Goal: Communication & Community: Answer question/provide support

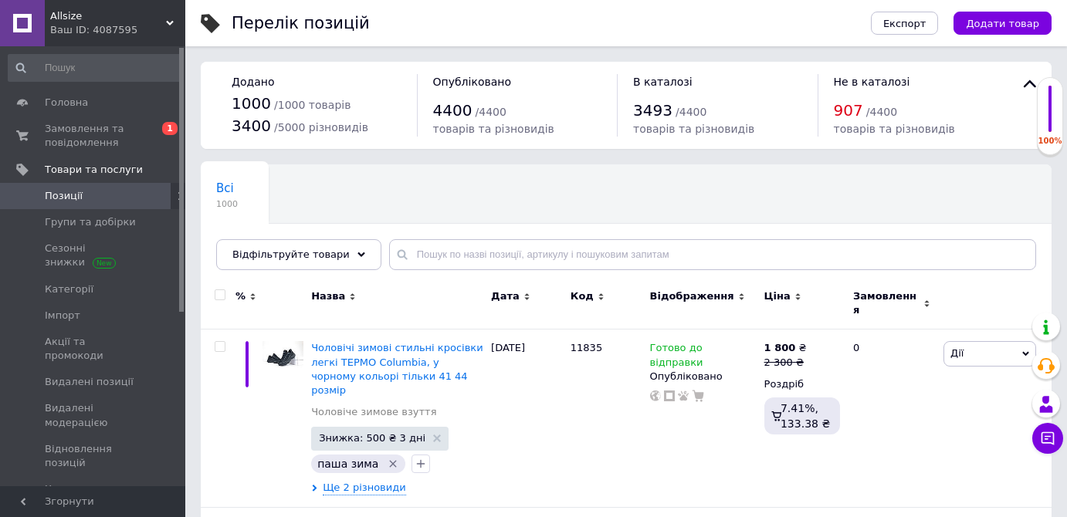
click at [134, 134] on span "Замовлення та повідомлення" at bounding box center [94, 136] width 98 height 28
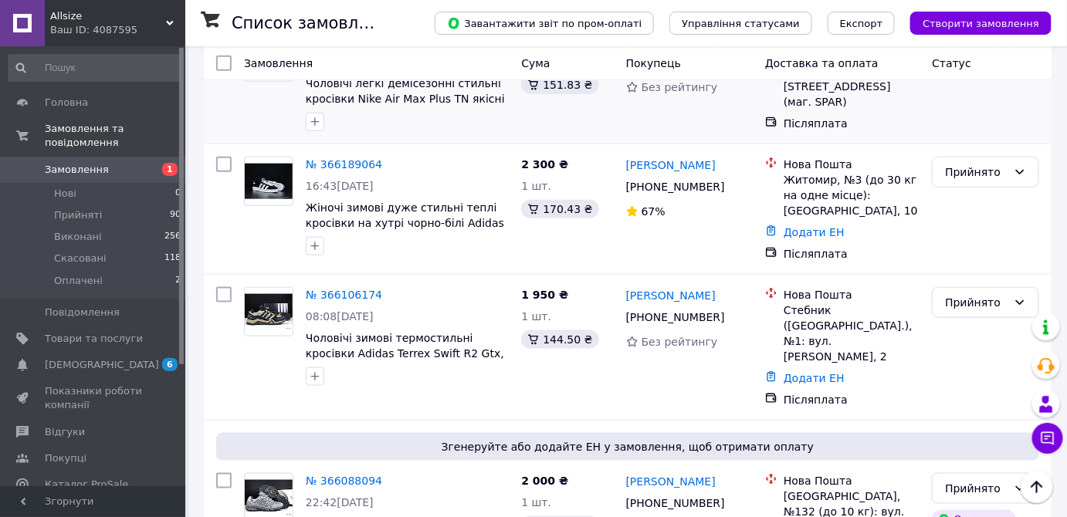
scroll to position [561, 0]
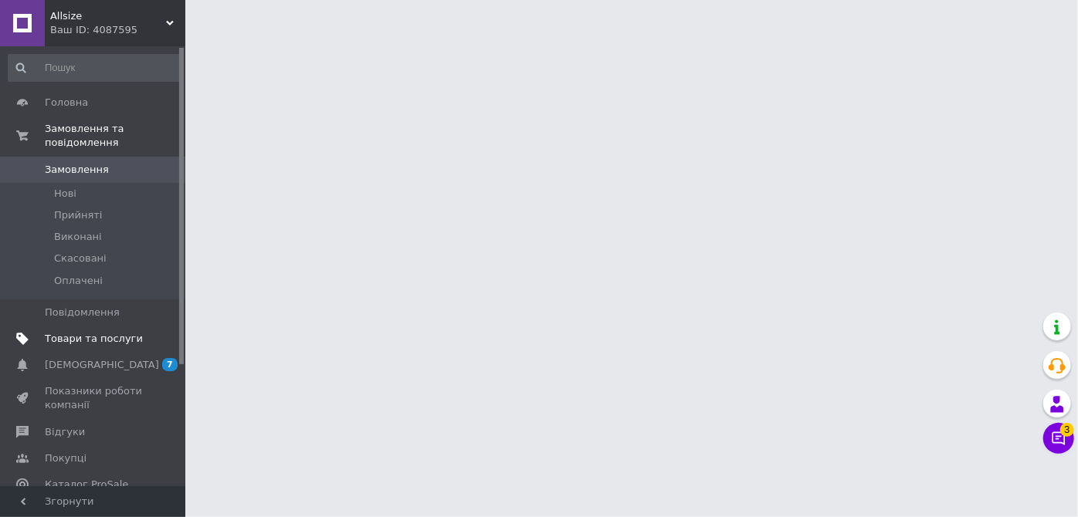
click at [92, 332] on span "Товари та послуги" at bounding box center [94, 339] width 98 height 14
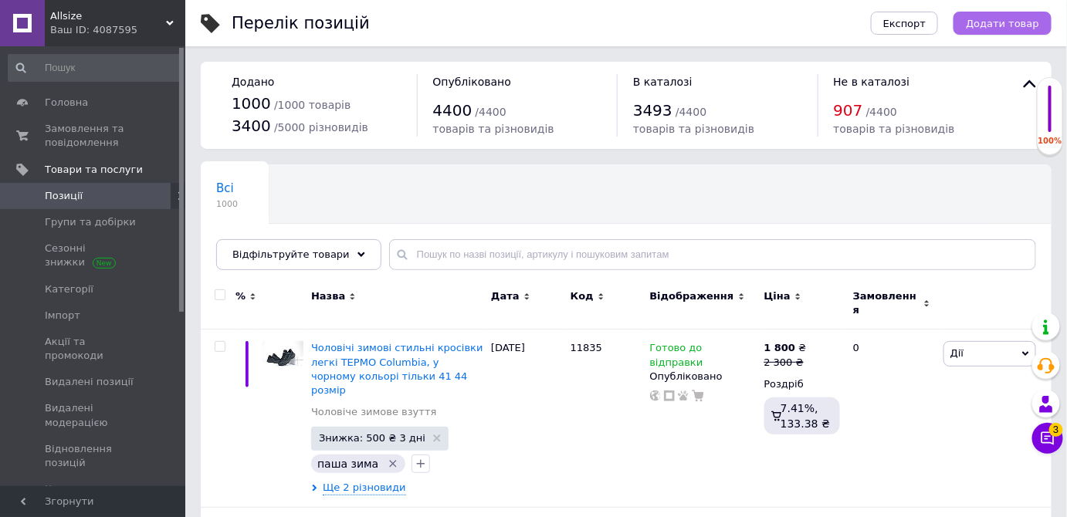
click at [1008, 20] on span "Додати товар" at bounding box center [1002, 24] width 73 height 12
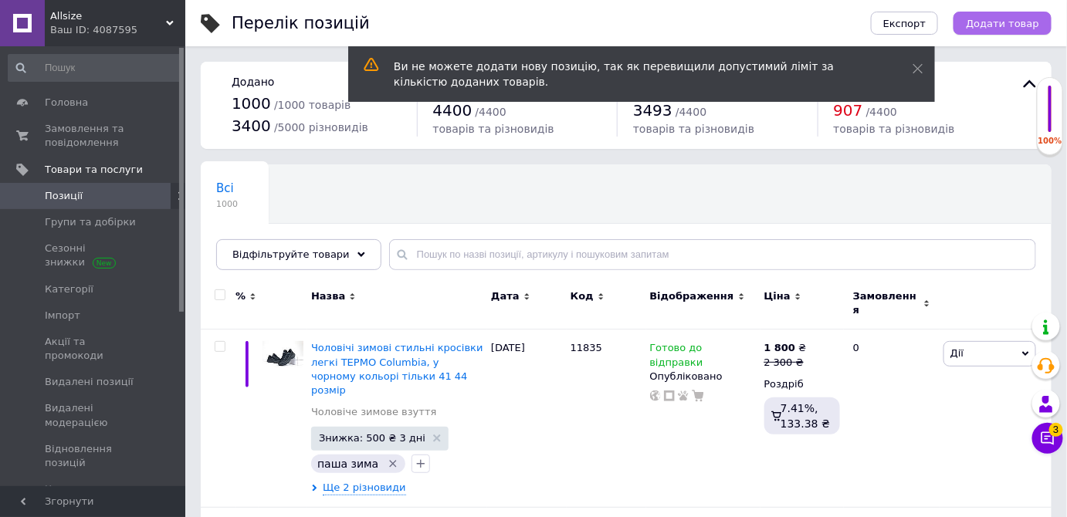
click at [997, 19] on span "Додати товар" at bounding box center [1002, 24] width 73 height 12
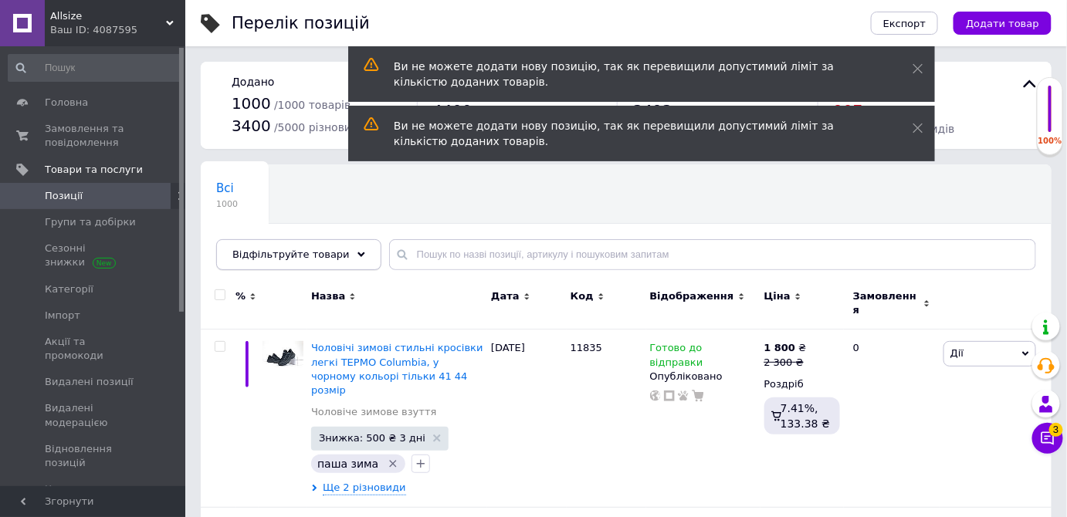
click at [297, 249] on span "Відфільтруйте товари" at bounding box center [290, 255] width 117 height 12
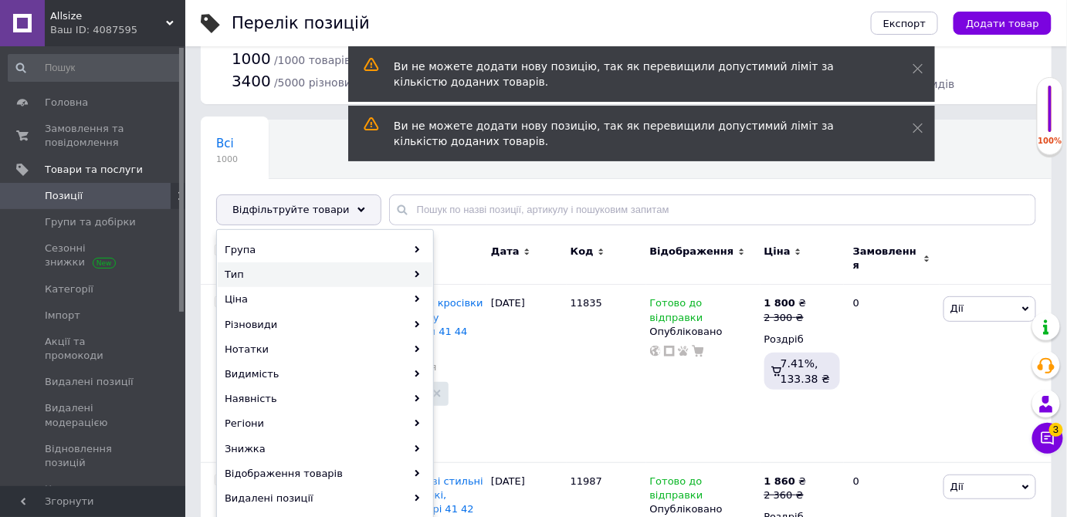
scroll to position [69, 0]
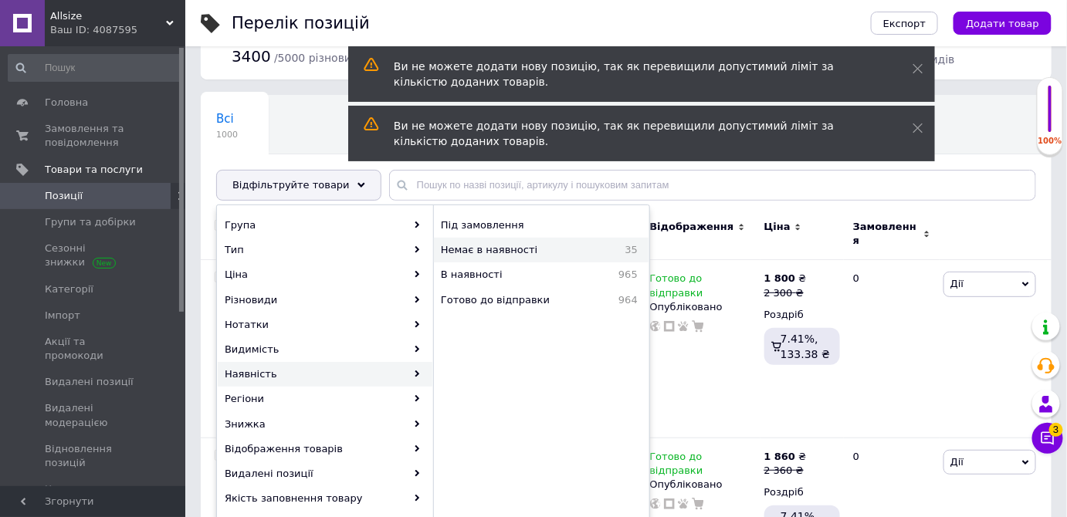
click at [490, 245] on span "Немає в наявності" at bounding box center [522, 250] width 162 height 14
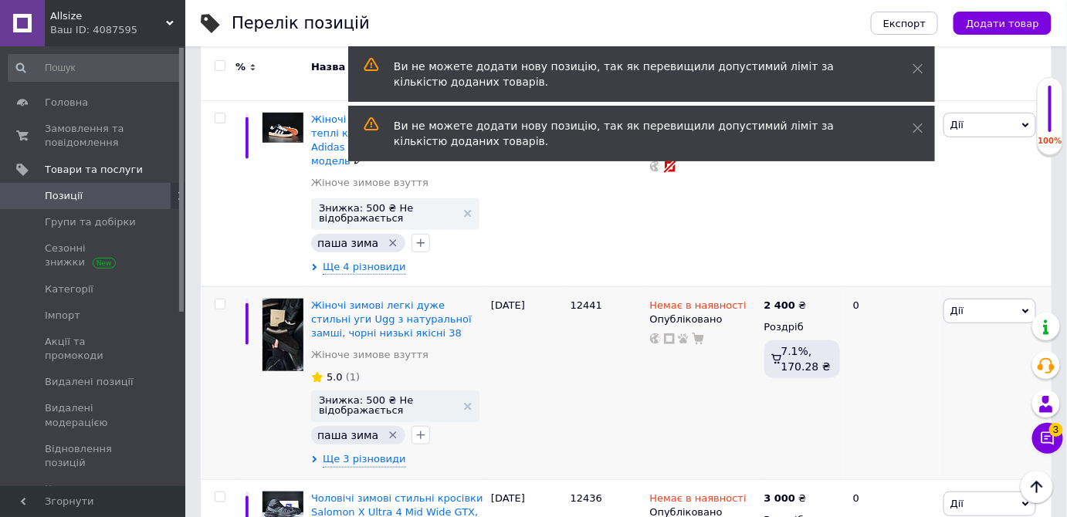
scroll to position [280, 0]
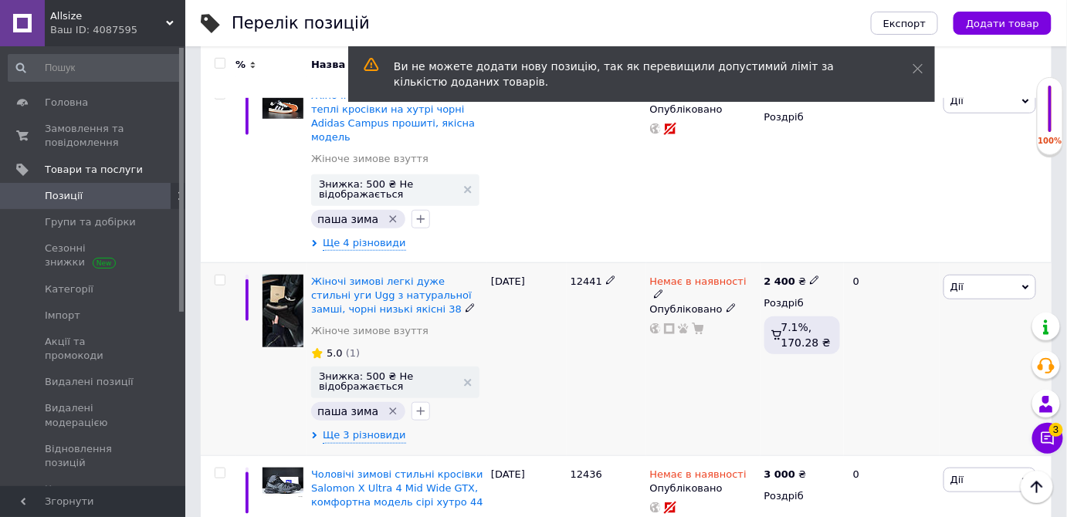
click at [216, 276] on input "checkbox" at bounding box center [220, 281] width 10 height 10
checkbox input "true"
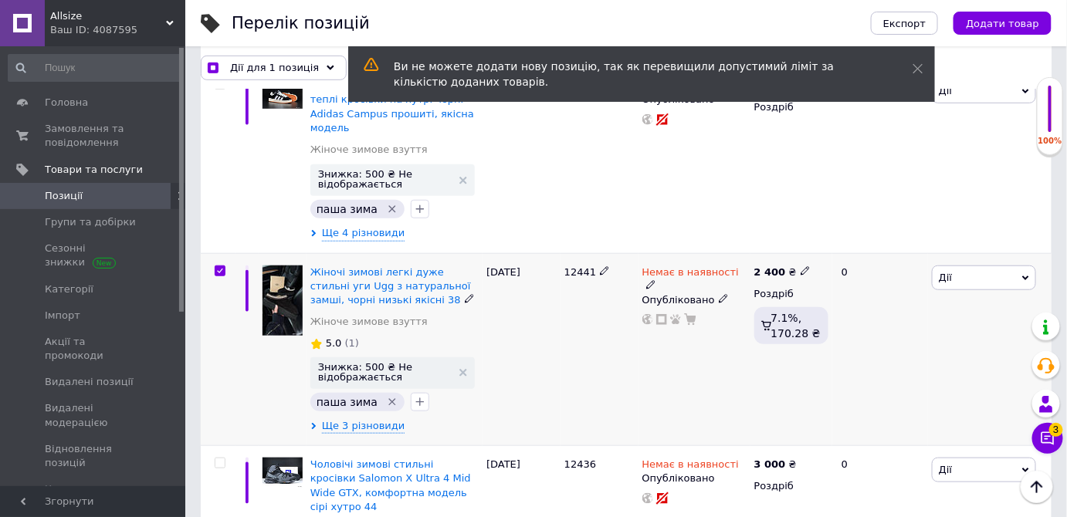
scroll to position [491, 0]
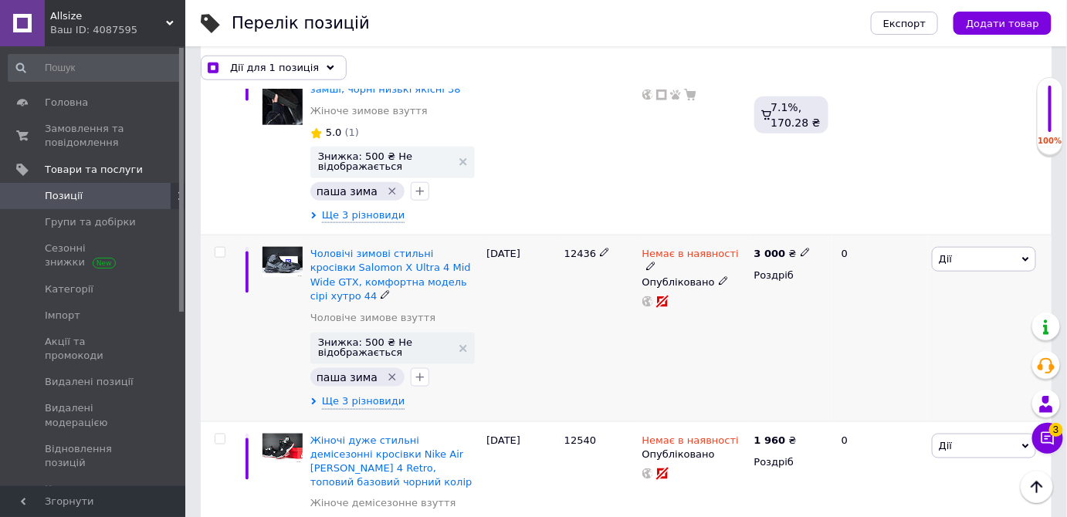
click at [219, 248] on input "checkbox" at bounding box center [220, 253] width 10 height 10
checkbox input "true"
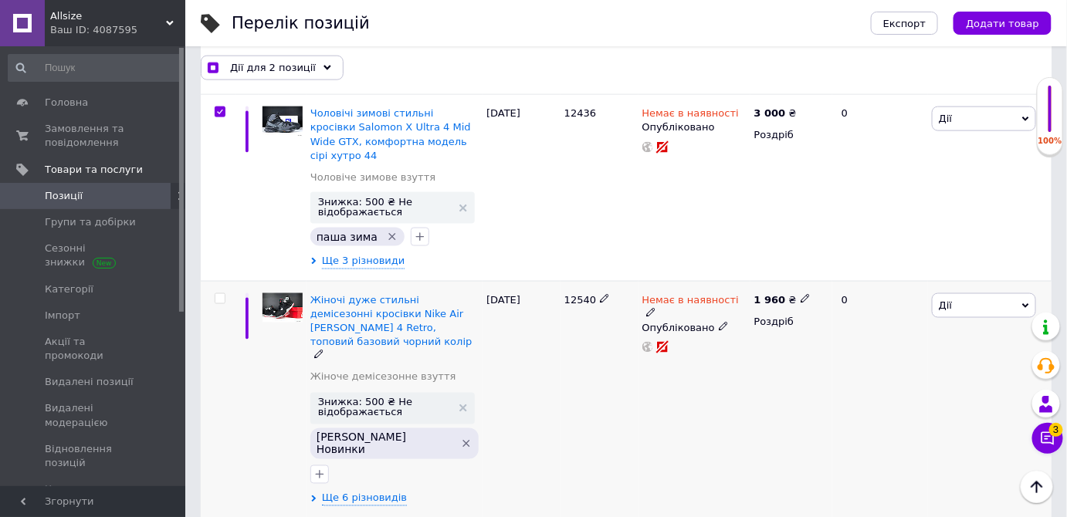
click at [218, 294] on input "checkbox" at bounding box center [220, 299] width 10 height 10
checkbox input "true"
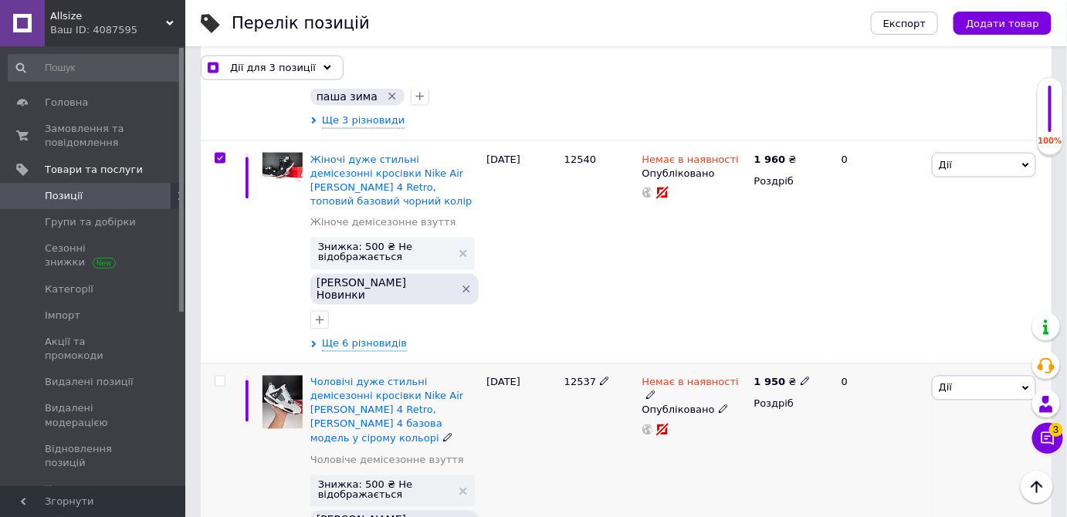
click at [222, 377] on input "checkbox" at bounding box center [220, 382] width 10 height 10
checkbox input "true"
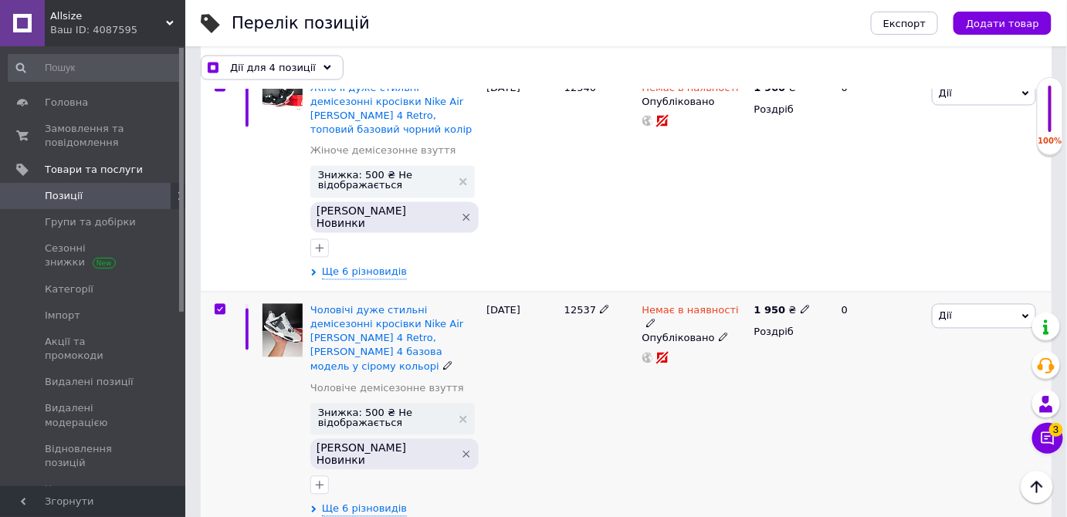
scroll to position [912, 0]
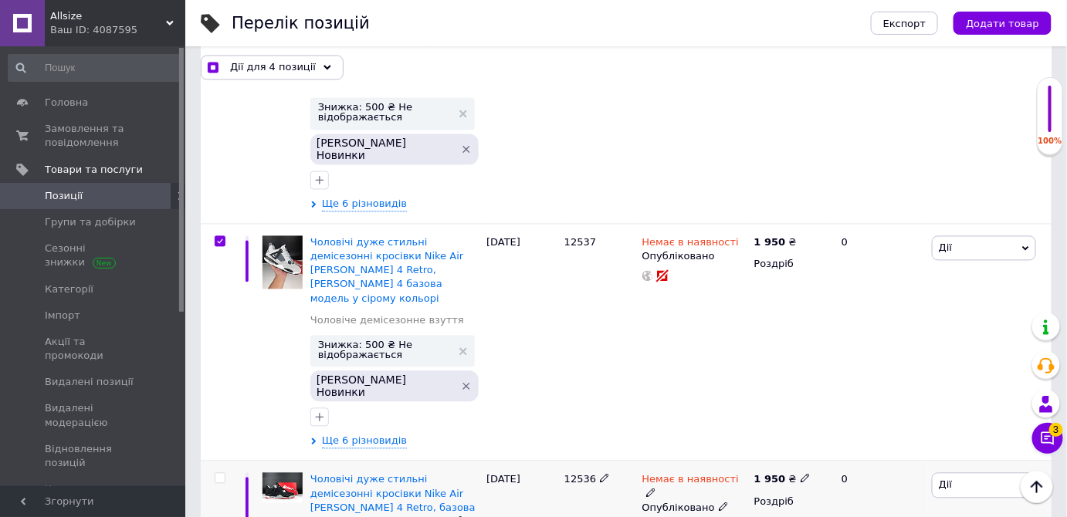
click at [218, 474] on input "checkbox" at bounding box center [220, 479] width 10 height 10
checkbox input "true"
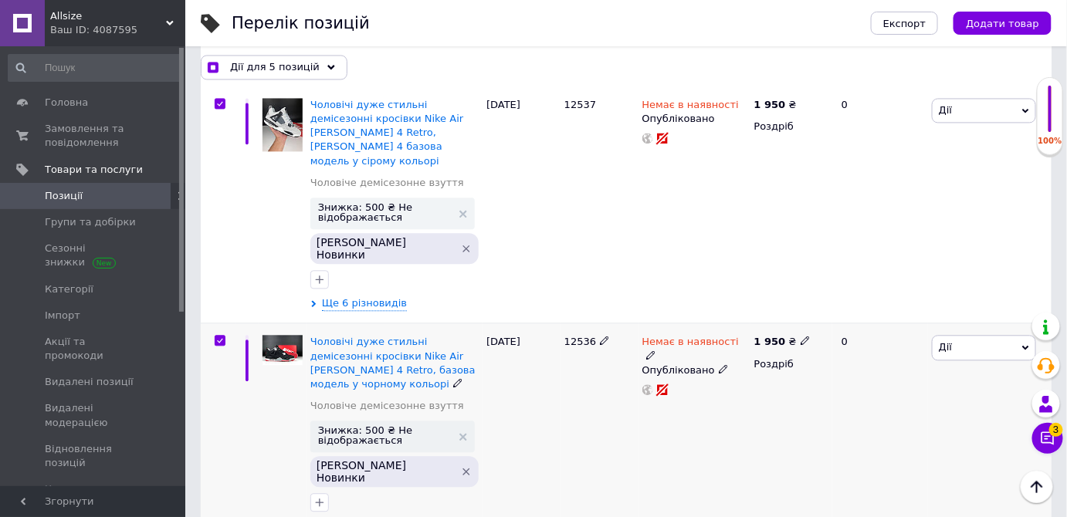
scroll to position [1052, 0]
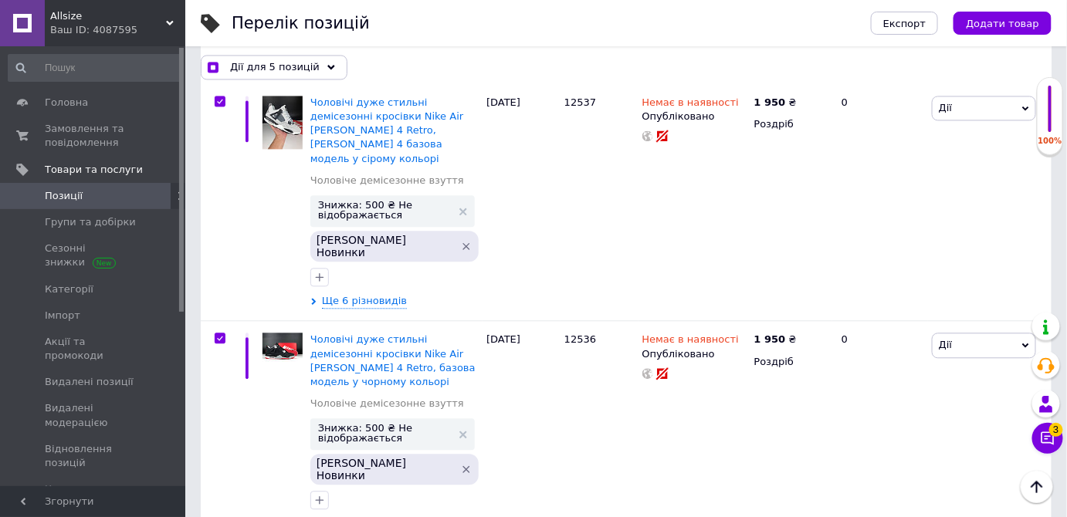
checkbox input "true"
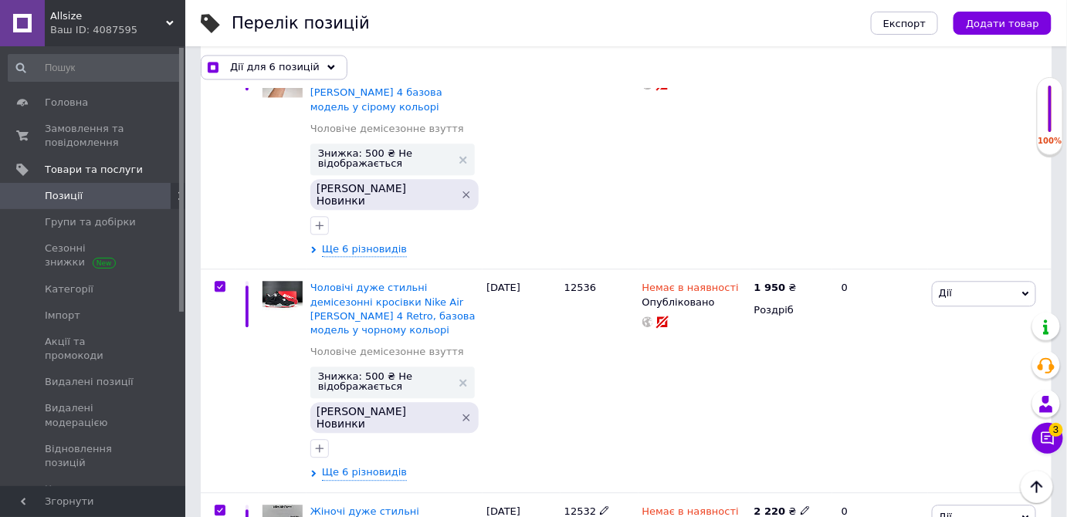
scroll to position [1263, 0]
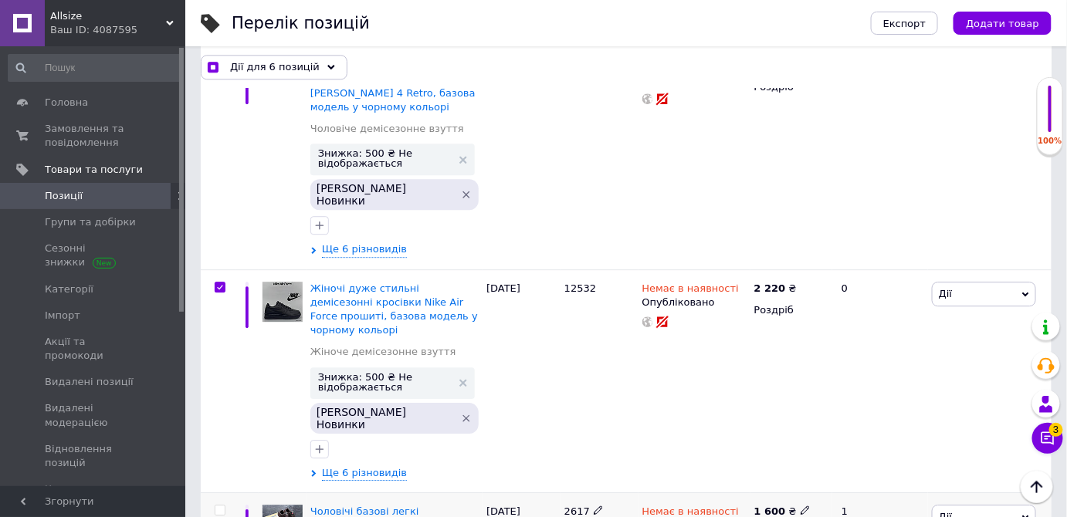
scroll to position [1404, 0]
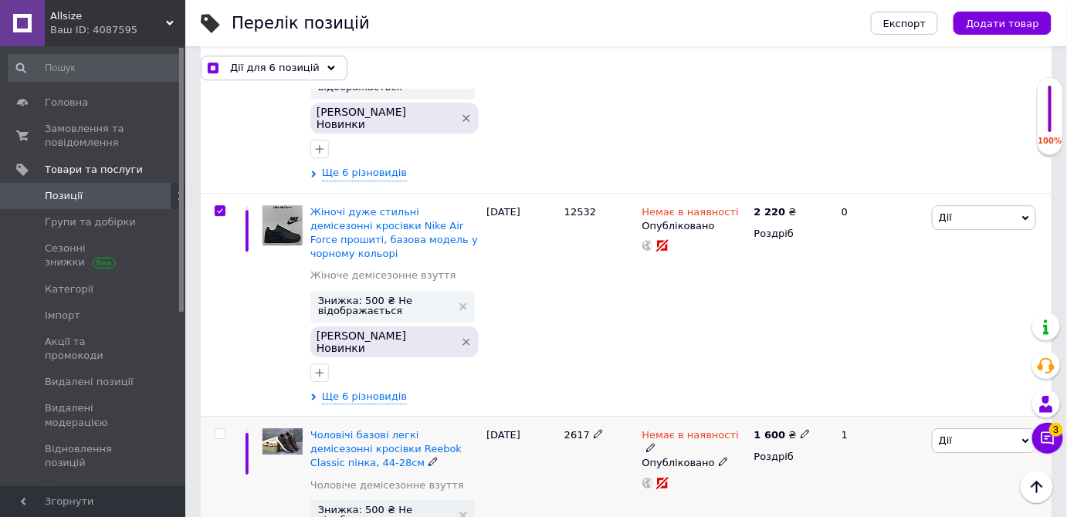
click at [220, 416] on div at bounding box center [218, 495] width 35 height 158
checkbox input "true"
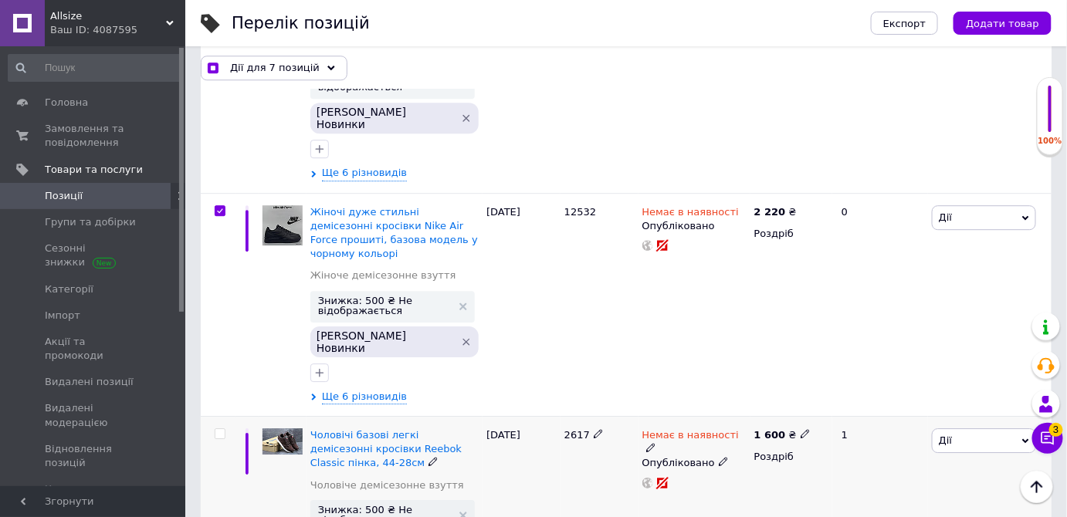
click at [219, 429] on input "checkbox" at bounding box center [220, 434] width 10 height 10
checkbox input "true"
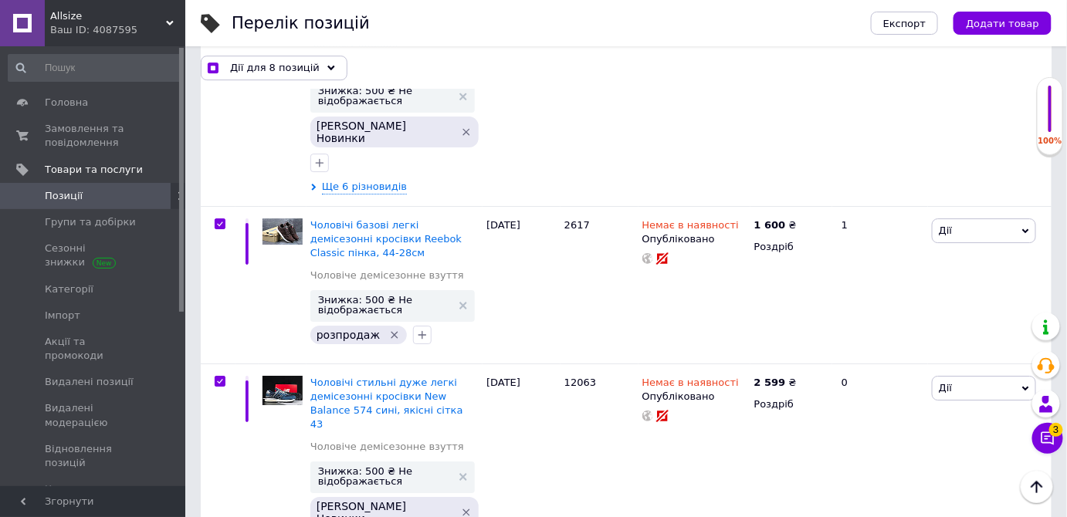
checkbox input "true"
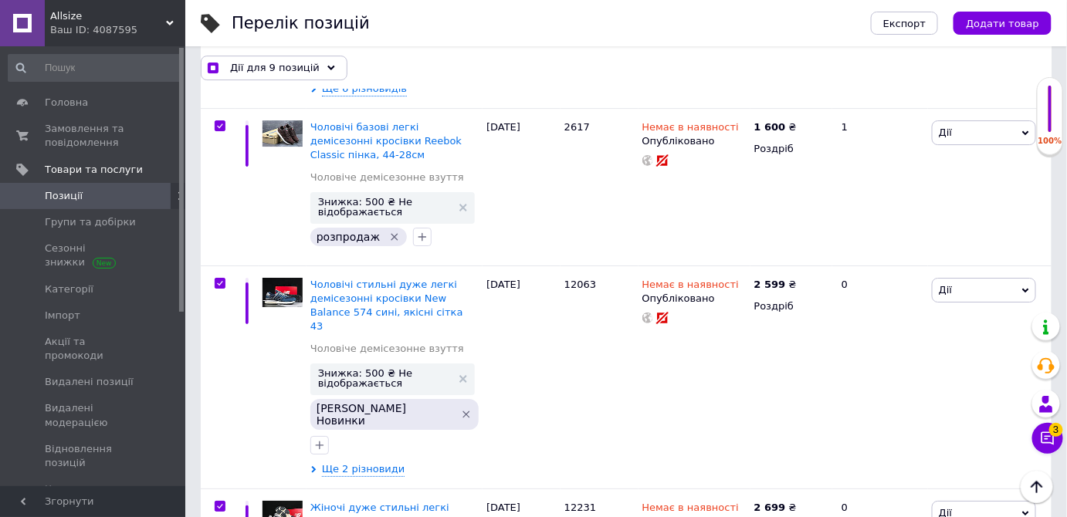
scroll to position [1825, 0]
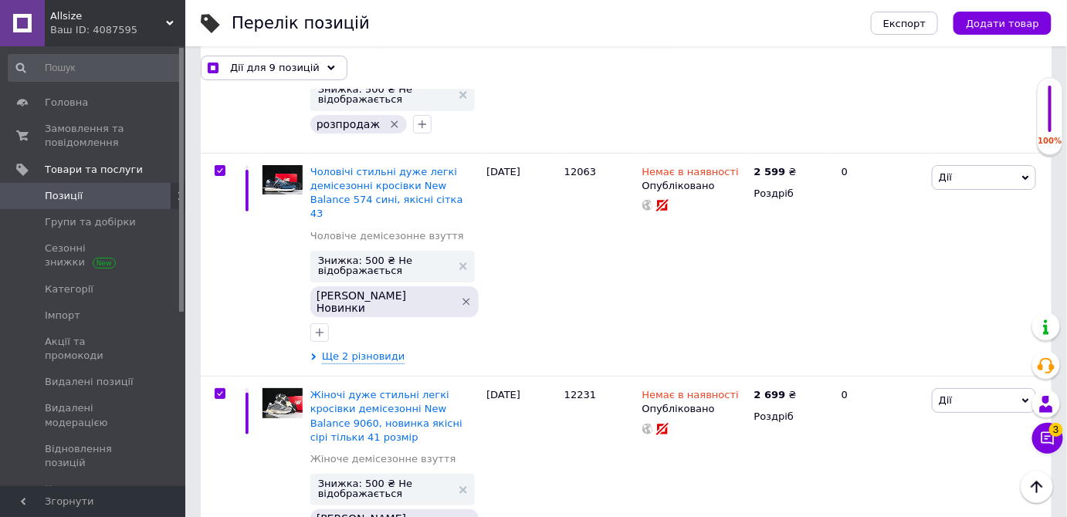
checkbox input "true"
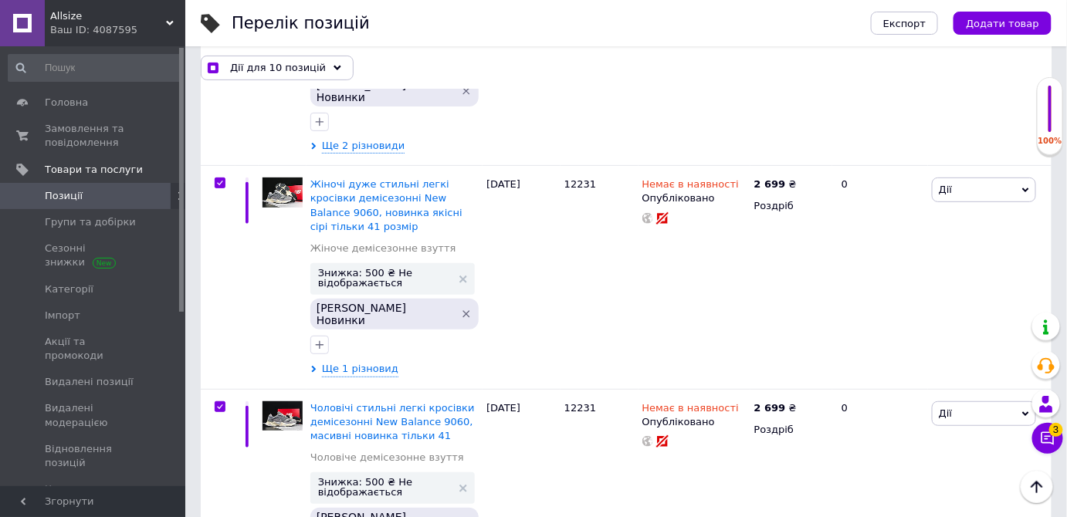
checkbox input "true"
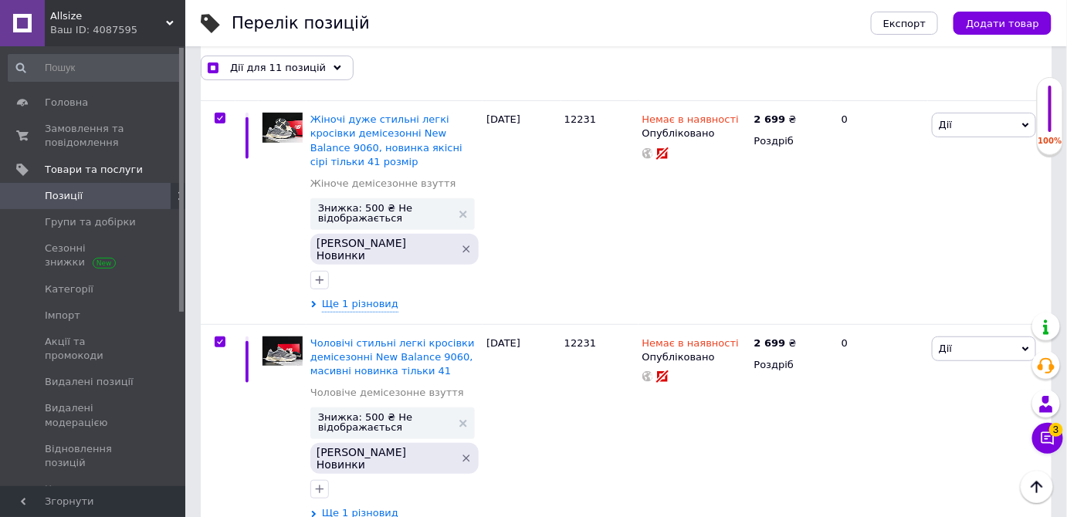
scroll to position [2176, 0]
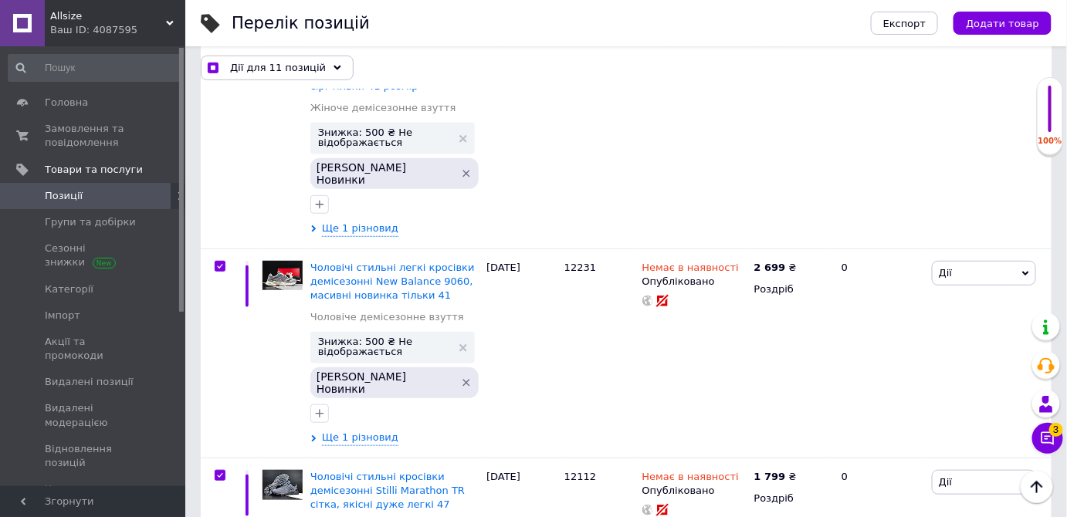
checkbox input "true"
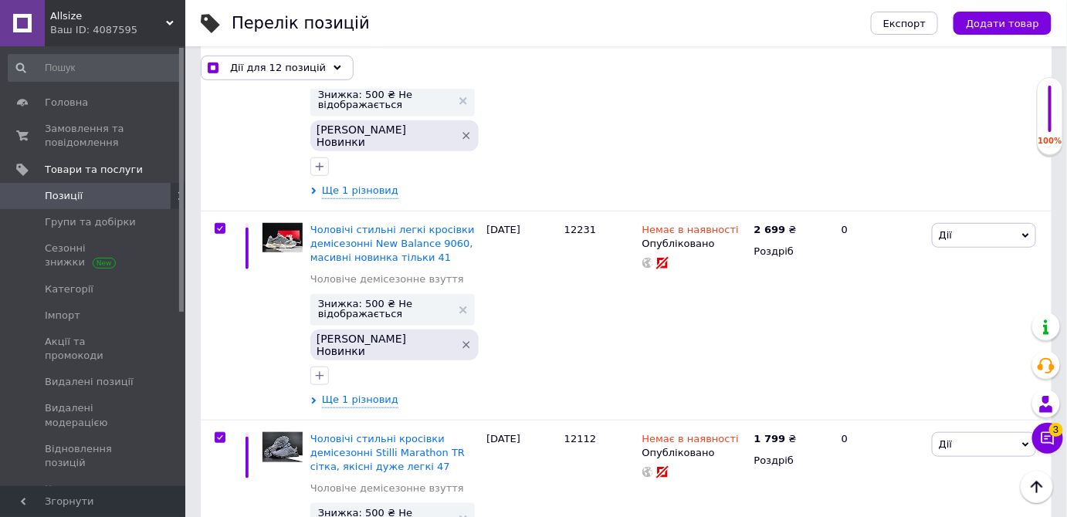
scroll to position [2317, 0]
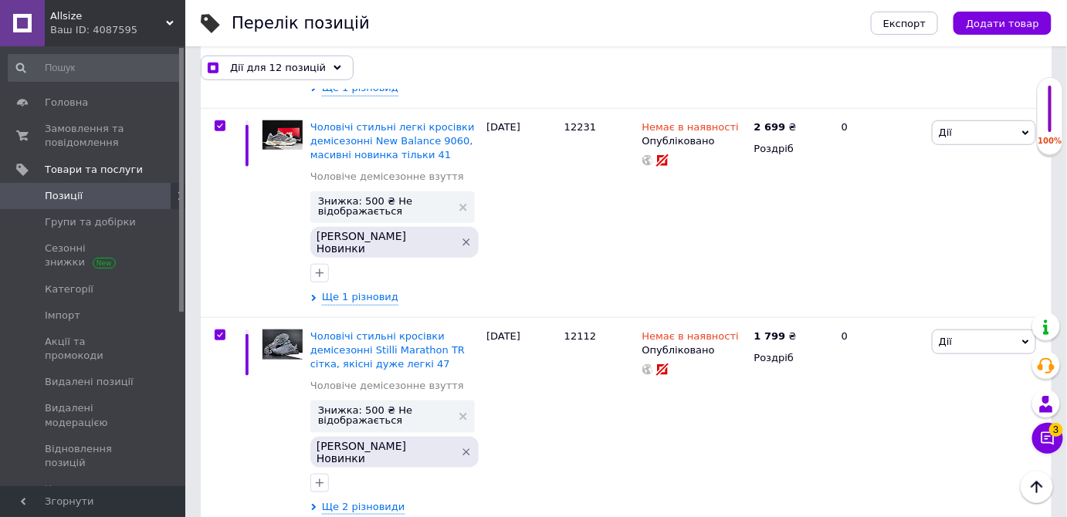
checkbox input "true"
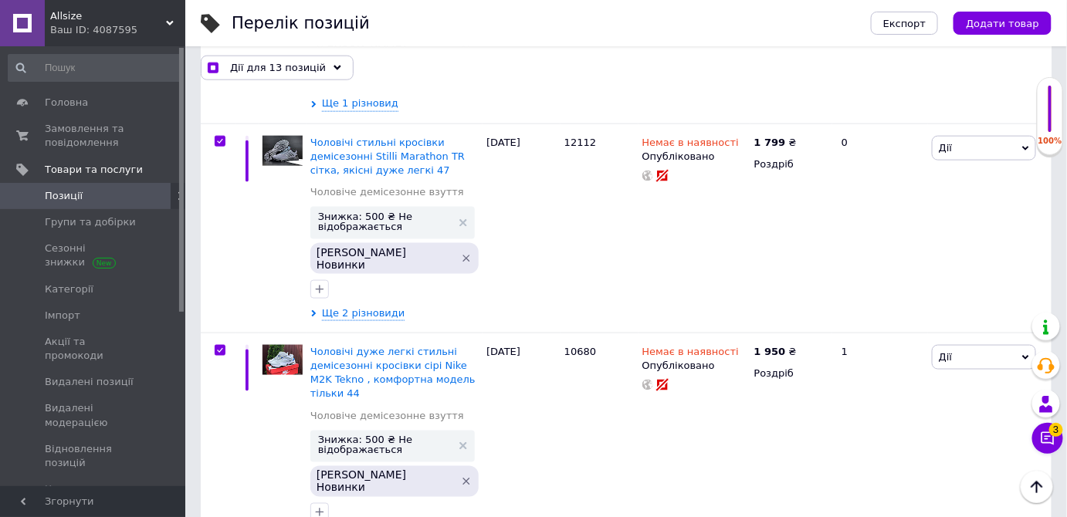
scroll to position [2527, 0]
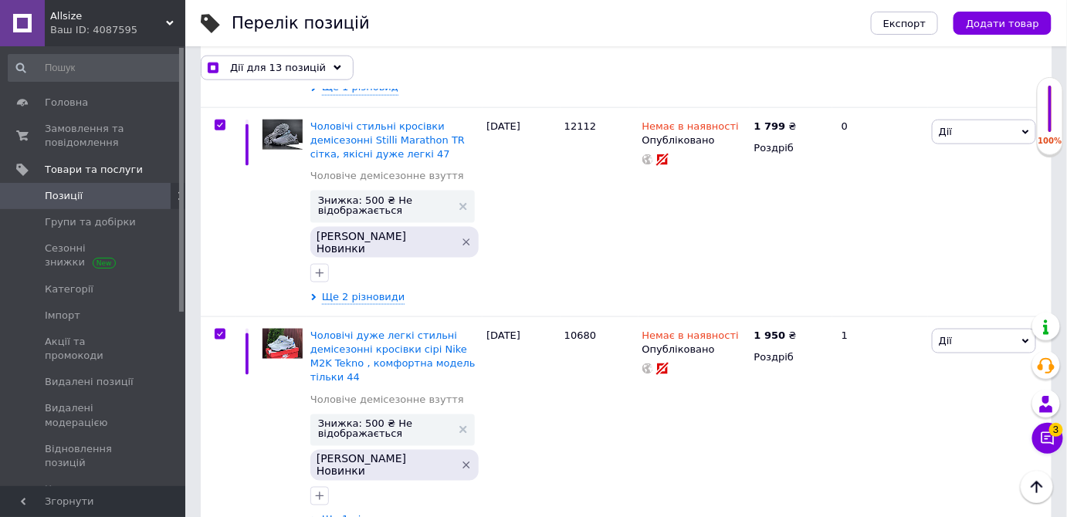
checkbox input "true"
click at [294, 68] on span "Дії для 14 позицій" at bounding box center [278, 67] width 96 height 14
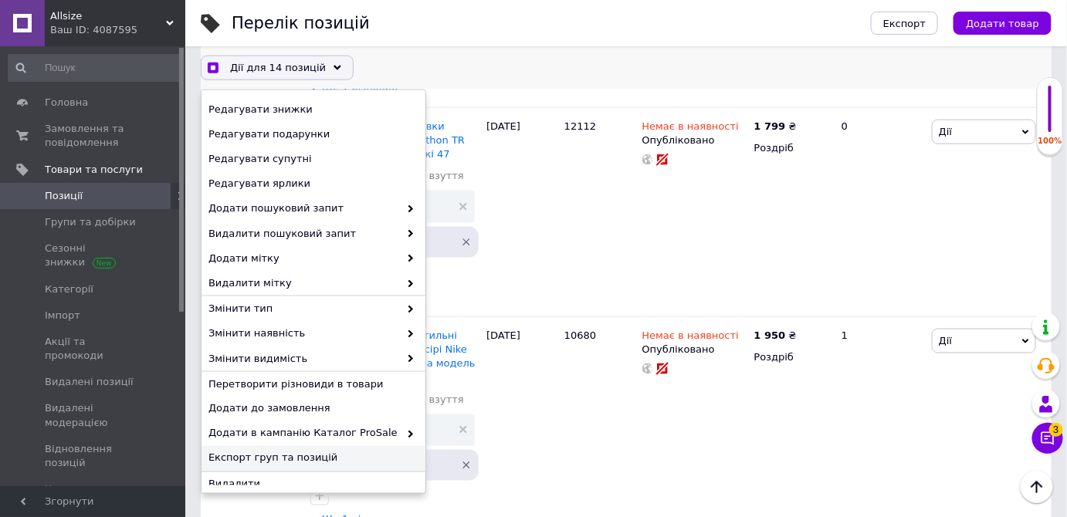
scroll to position [161, 0]
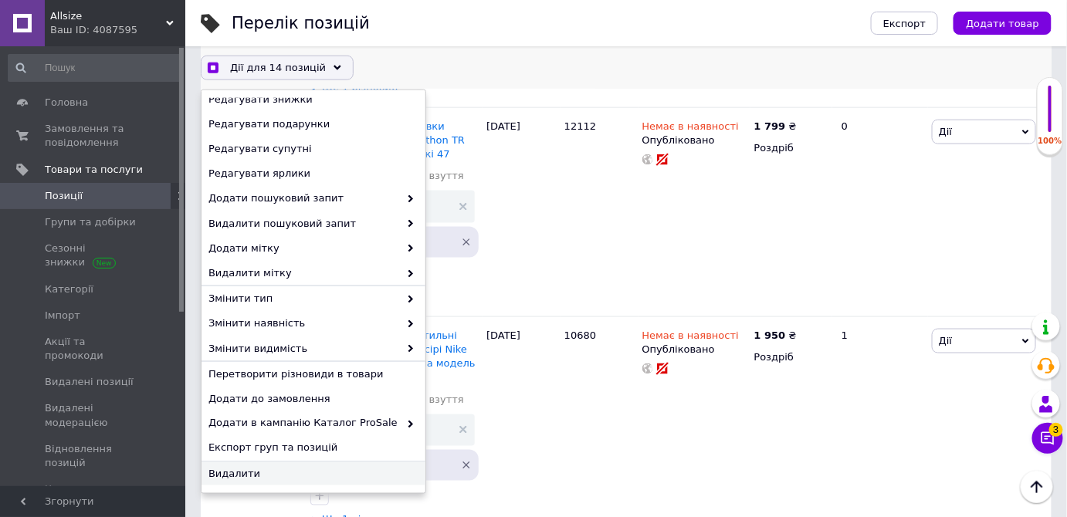
click at [259, 474] on span "Видалити" at bounding box center [311, 474] width 206 height 14
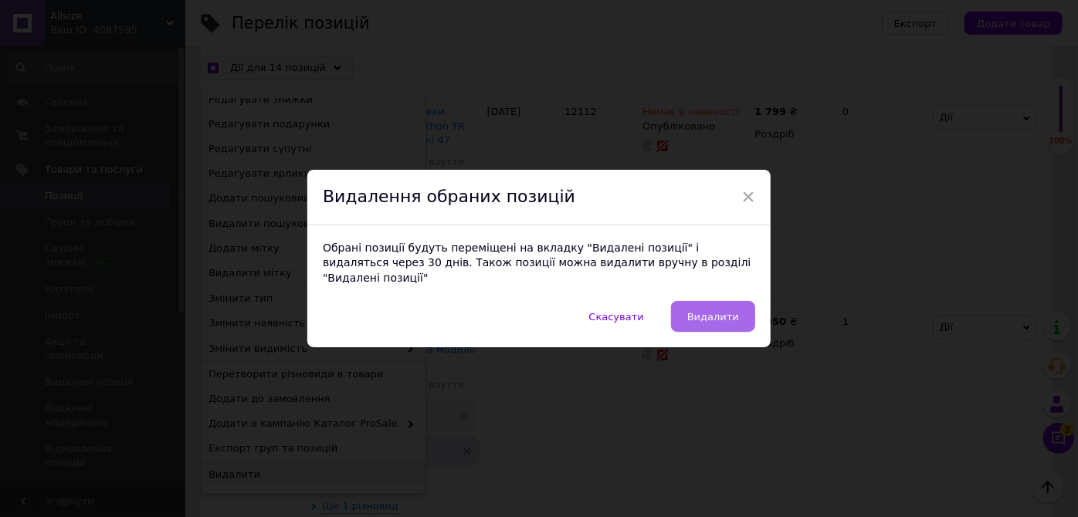
click at [718, 311] on span "Видалити" at bounding box center [713, 317] width 52 height 12
checkbox input "true"
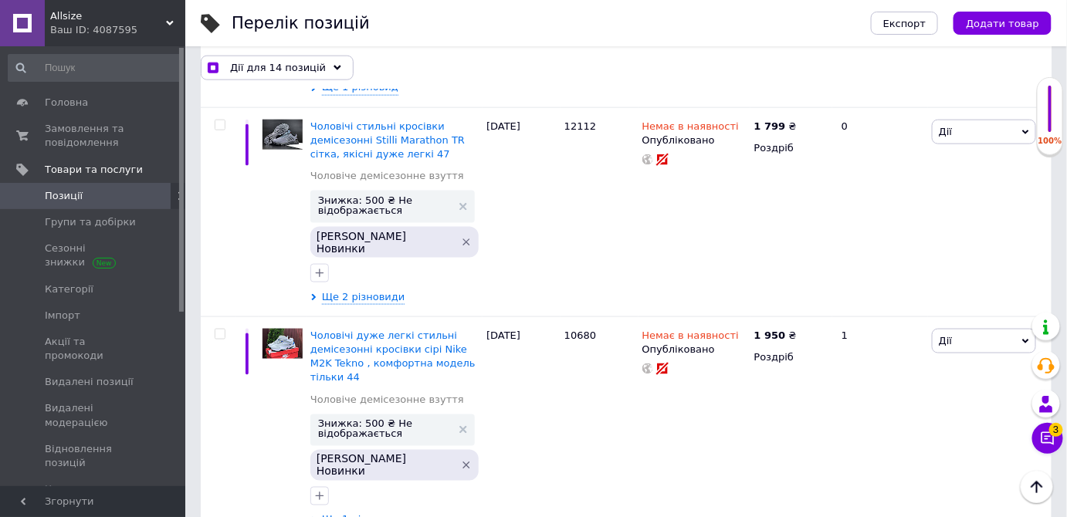
checkbox input "false"
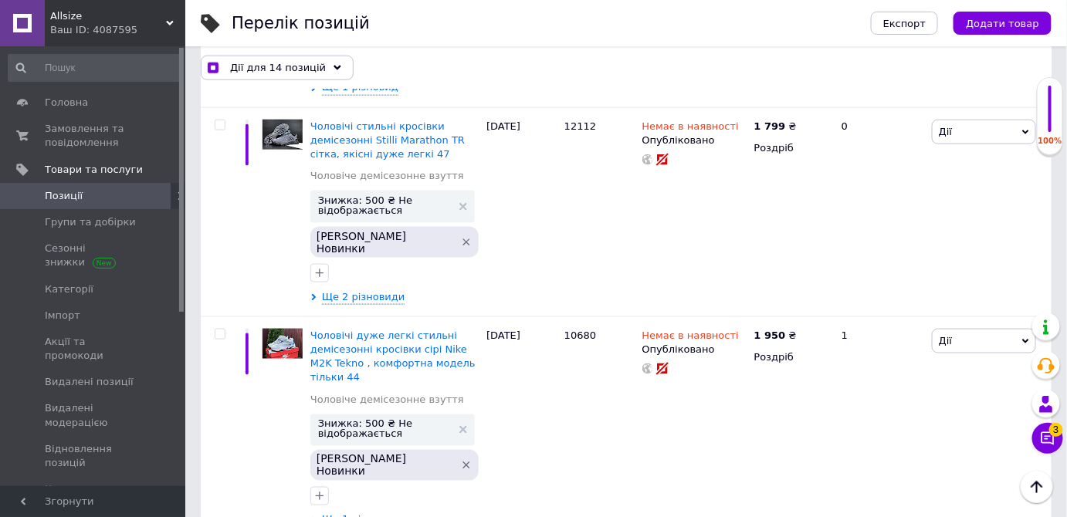
checkbox input "false"
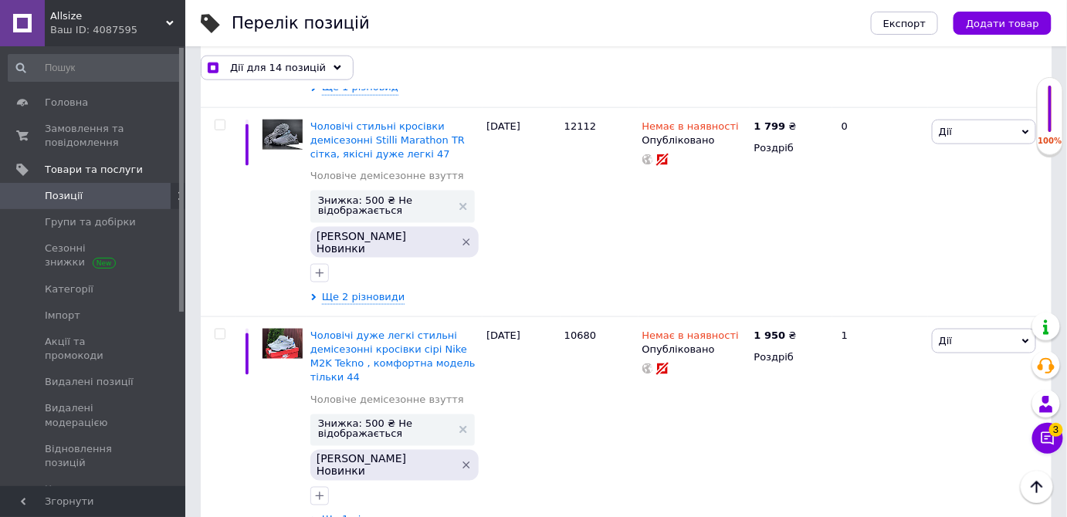
checkbox input "false"
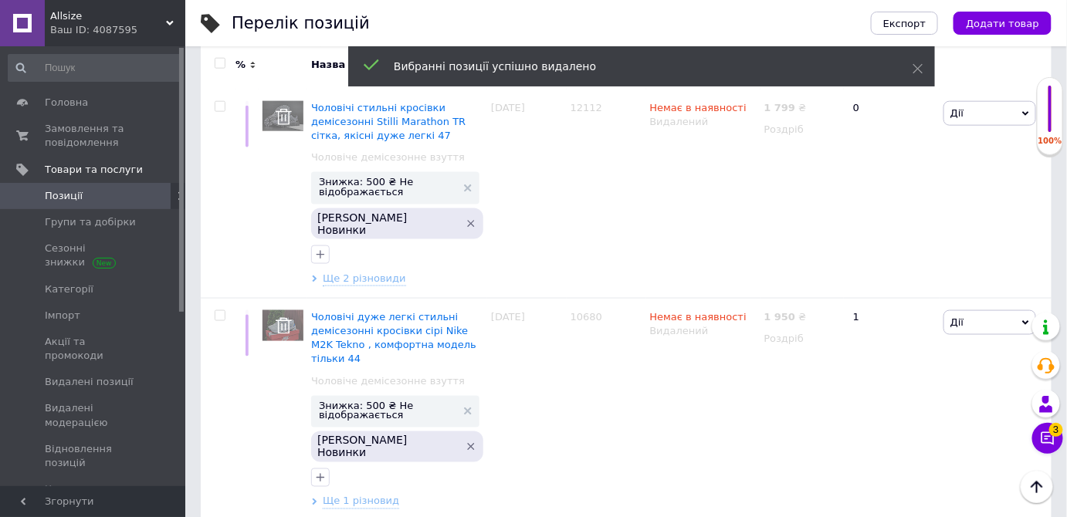
click at [130, 200] on span "Позиції" at bounding box center [94, 196] width 98 height 14
click at [100, 136] on span "Замовлення та повідомлення" at bounding box center [94, 136] width 98 height 28
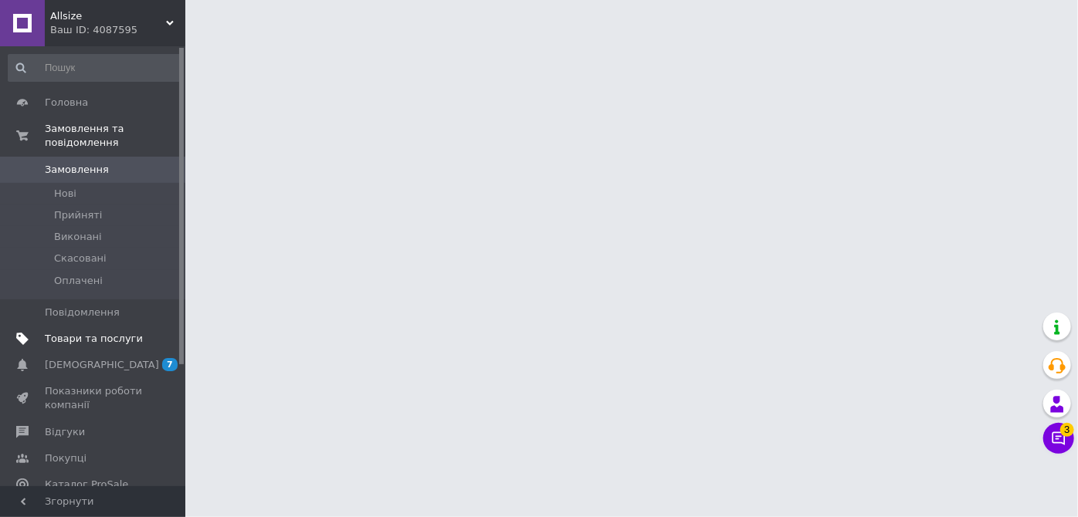
click at [101, 332] on span "Товари та послуги" at bounding box center [94, 339] width 98 height 14
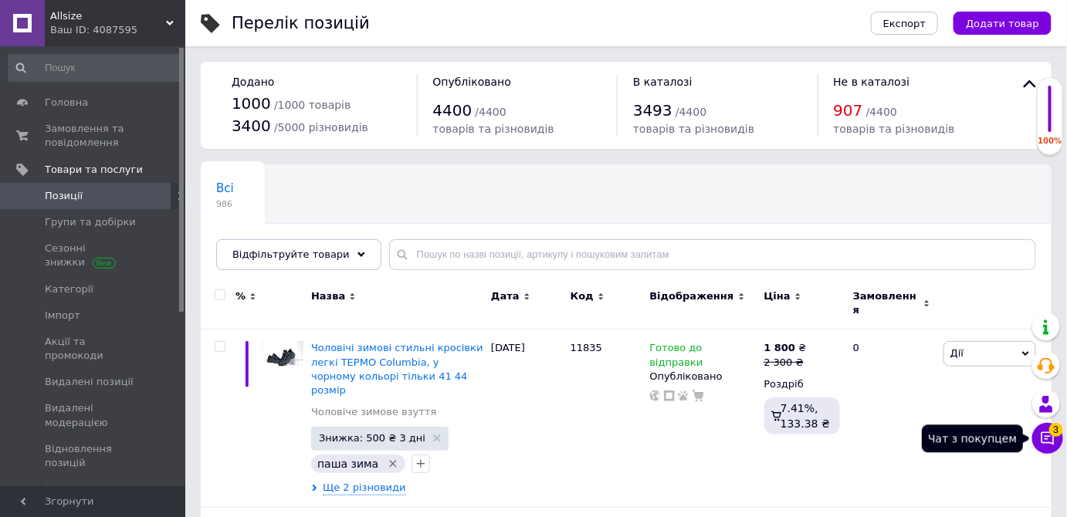
click at [1043, 436] on icon at bounding box center [1047, 438] width 15 height 15
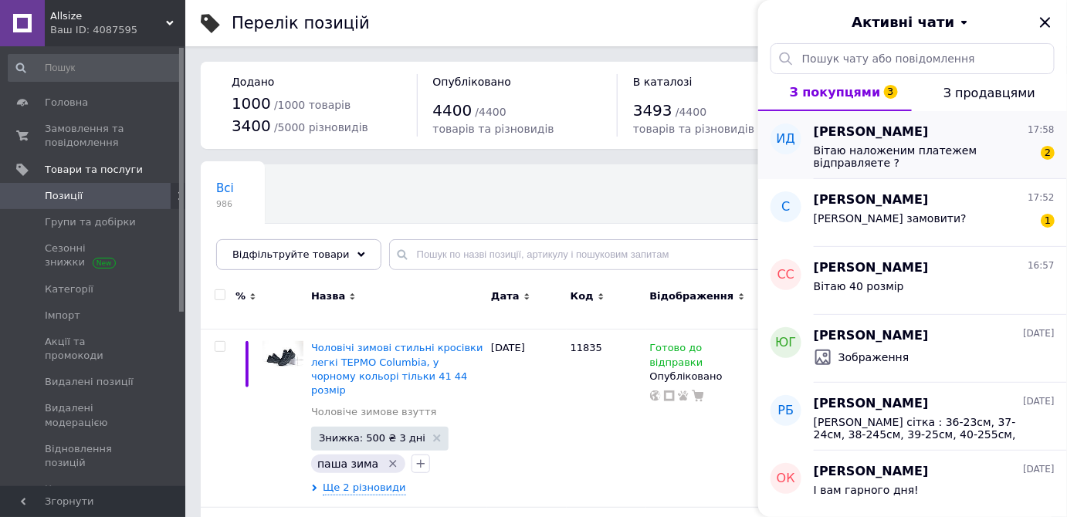
click at [964, 160] on div "Вітаю наложеним платежем відправляете ?" at bounding box center [923, 156] width 219 height 25
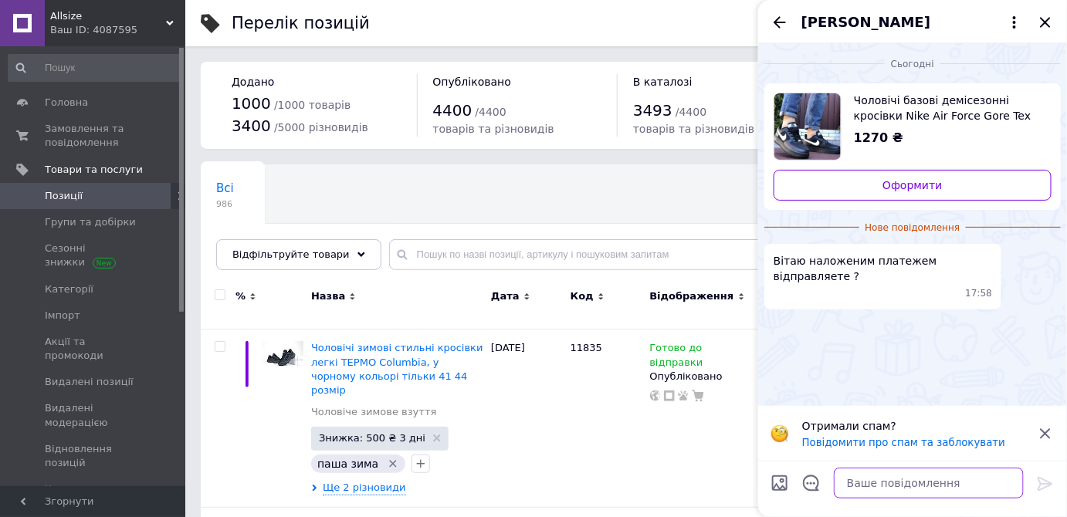
click at [898, 483] on textarea at bounding box center [929, 483] width 190 height 31
type textarea "В"
type textarea "Доброго вечора , так"
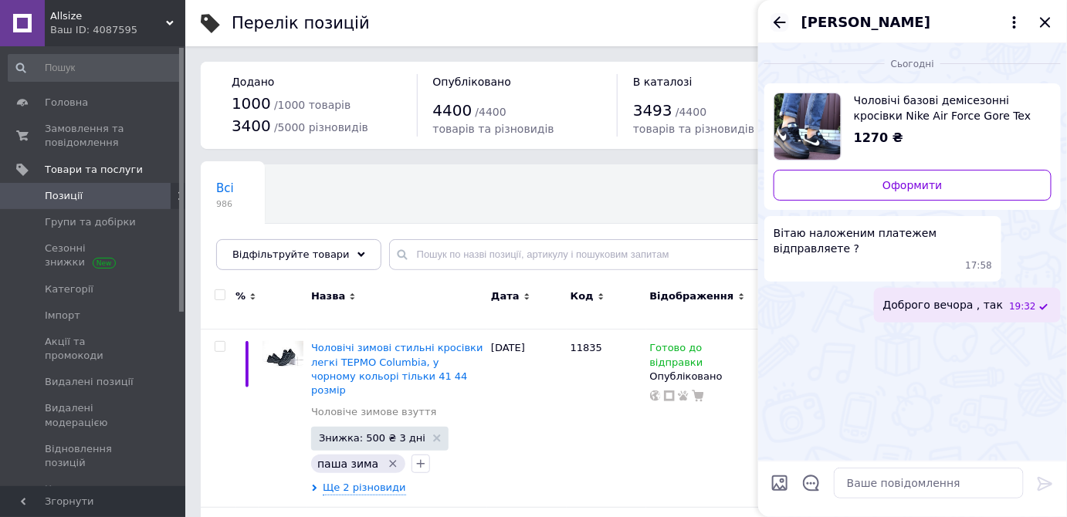
click at [784, 22] on icon "Назад" at bounding box center [780, 22] width 12 height 12
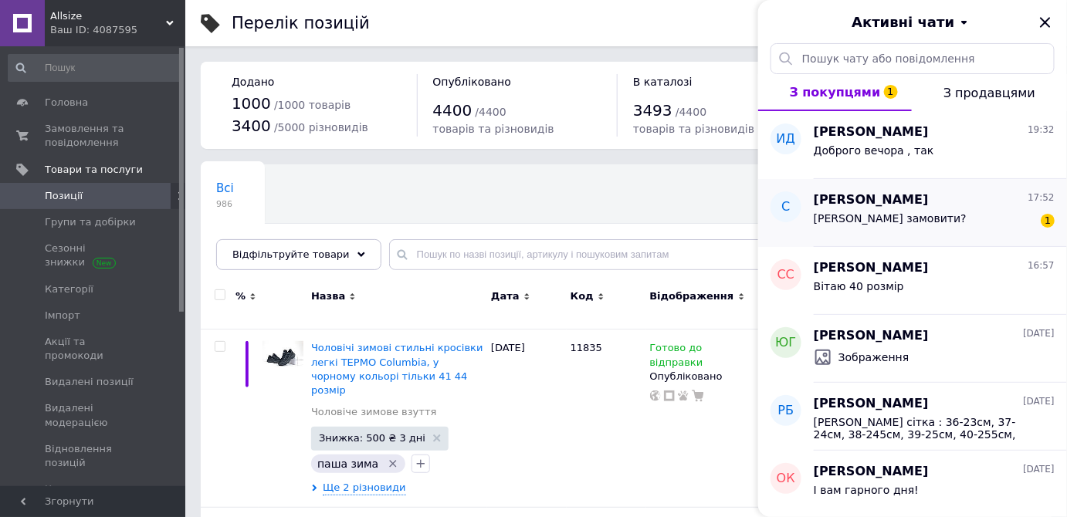
click at [918, 220] on div "[PERSON_NAME] замовити? 1" at bounding box center [934, 221] width 241 height 25
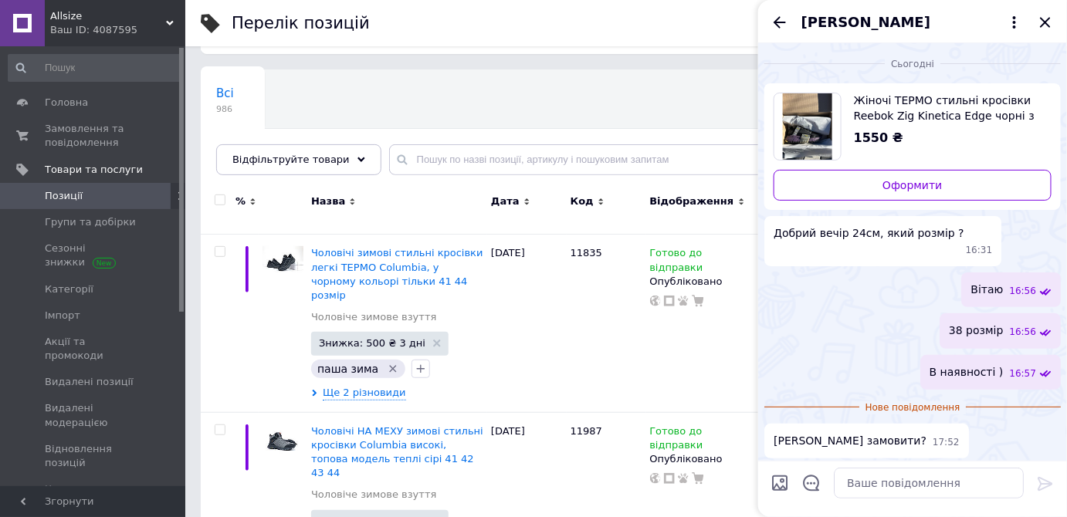
scroll to position [210, 0]
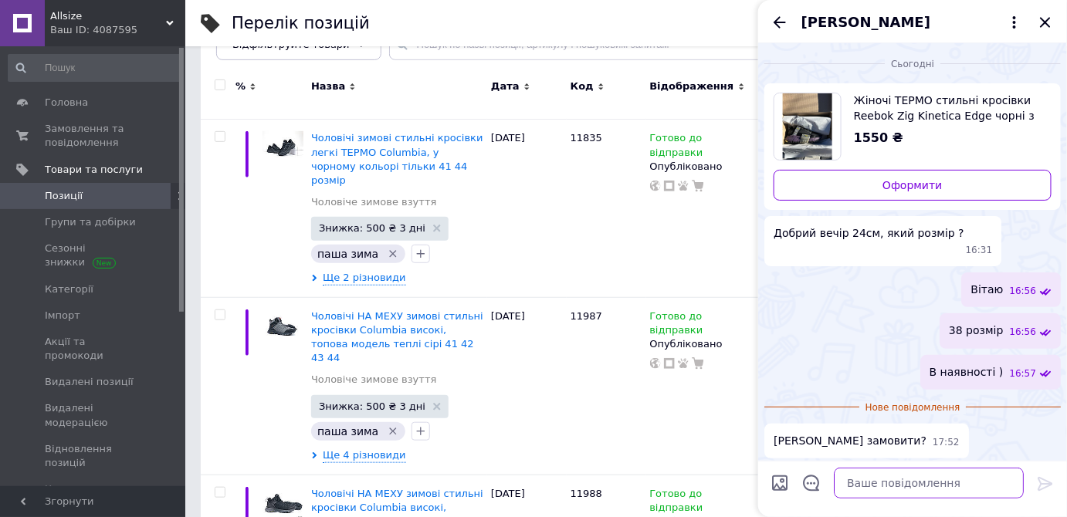
click at [880, 482] on textarea at bounding box center [929, 483] width 190 height 31
type textarea "Звичайно"
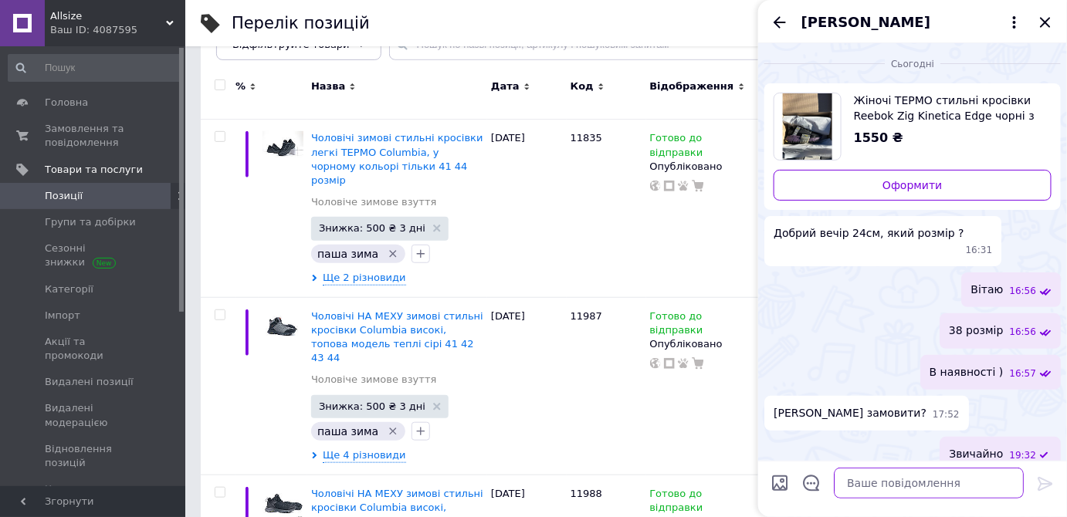
scroll to position [0, 0]
type textarea "Залишайте замовлення"
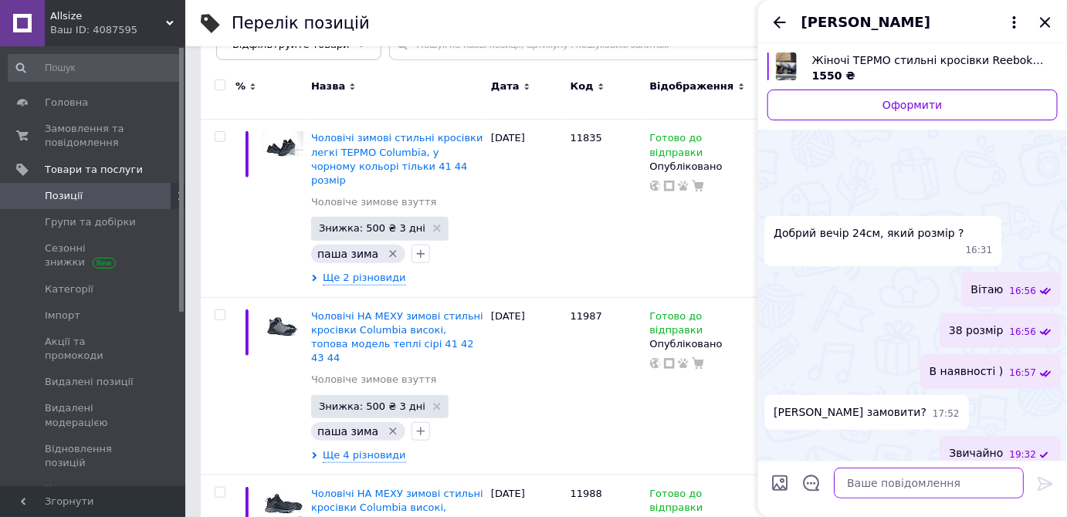
scroll to position [41, 0]
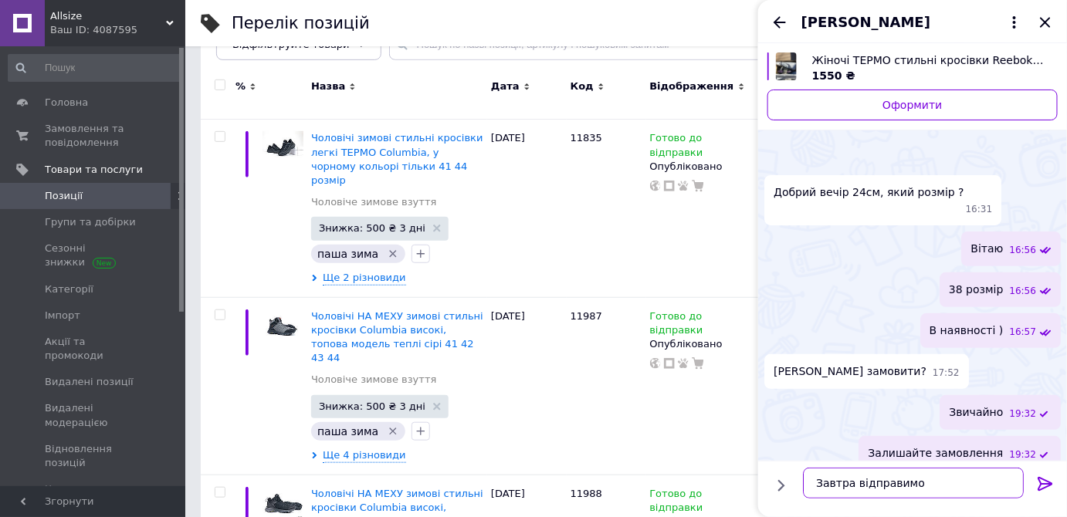
type textarea "Завтра відправимо"
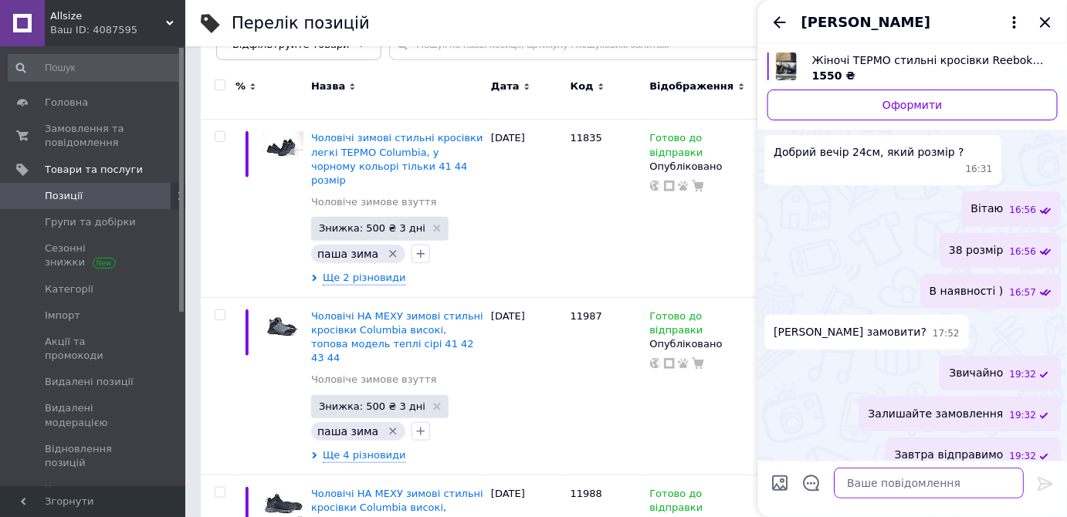
scroll to position [42, 0]
click at [781, 23] on icon "Назад" at bounding box center [780, 22] width 19 height 19
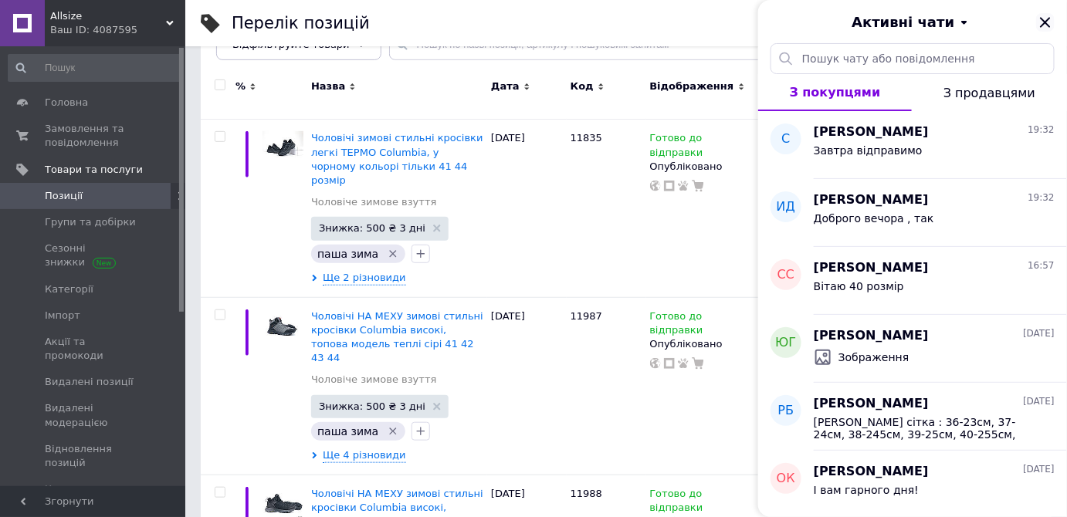
click at [1046, 24] on icon "Закрити" at bounding box center [1045, 22] width 19 height 19
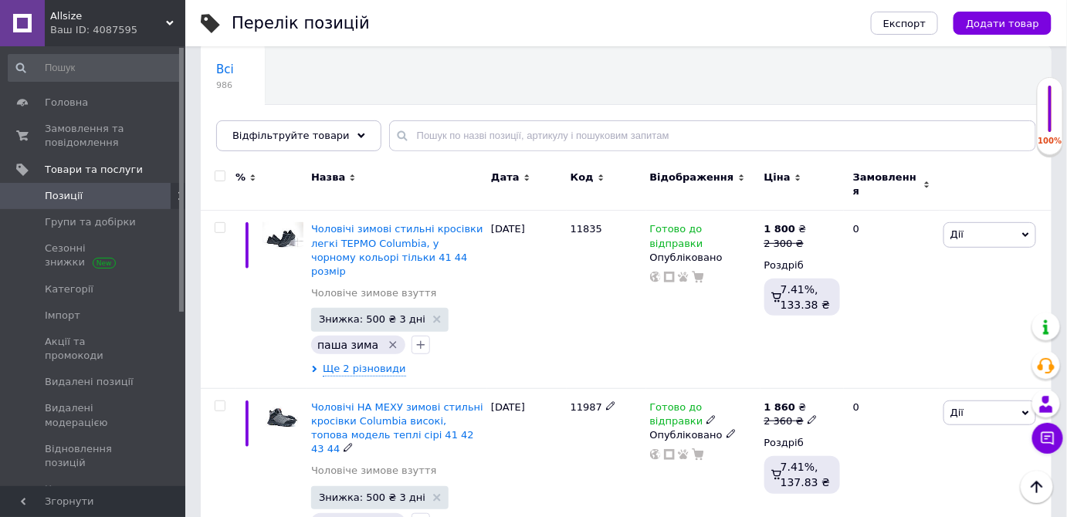
scroll to position [0, 0]
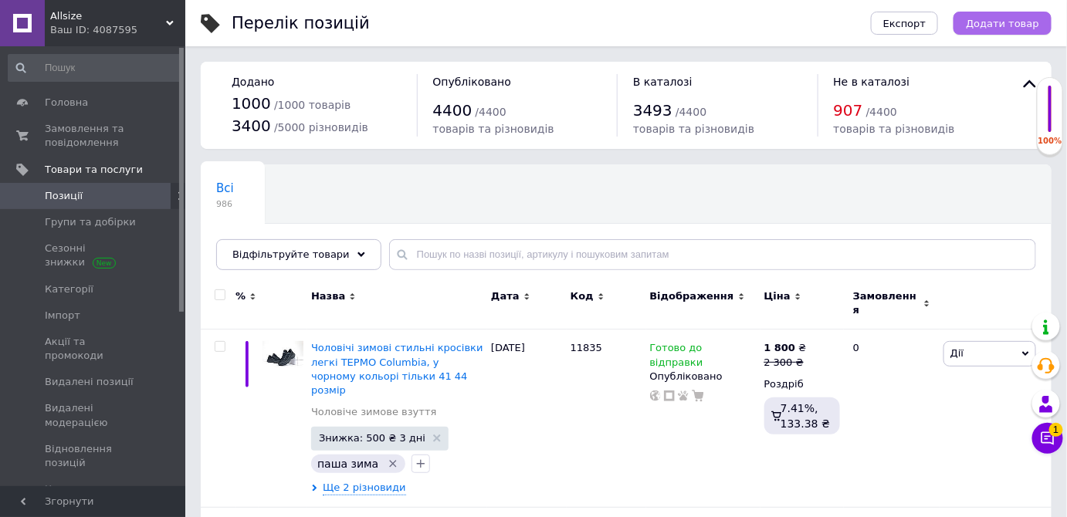
click at [1015, 29] on span "Додати товар" at bounding box center [1002, 24] width 73 height 12
click at [988, 19] on span "Додати товар" at bounding box center [1002, 24] width 73 height 12
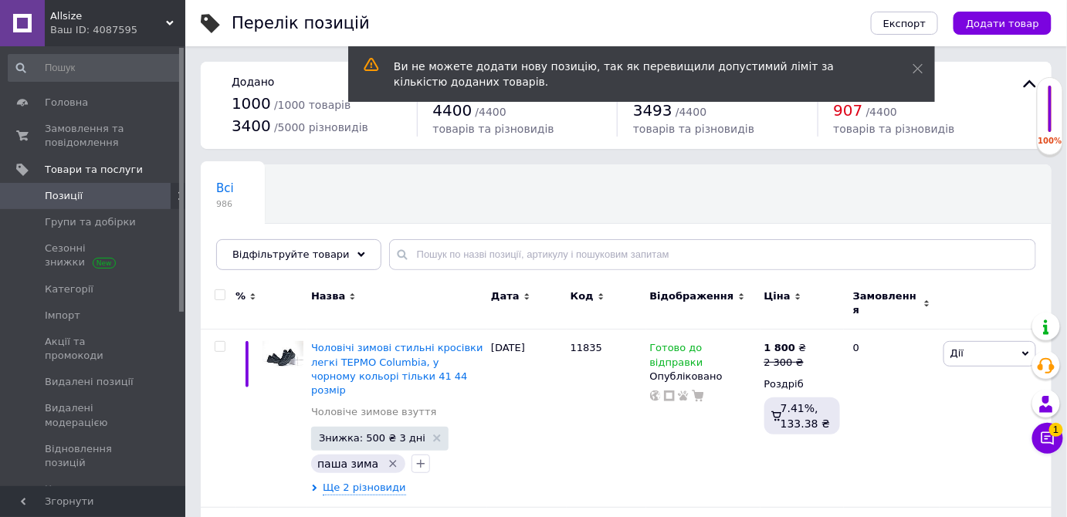
click at [957, 38] on div "Експорт Додати товар" at bounding box center [946, 23] width 212 height 46
click at [982, 25] on span "Додати товар" at bounding box center [1002, 24] width 73 height 12
